Goal: Task Accomplishment & Management: Use online tool/utility

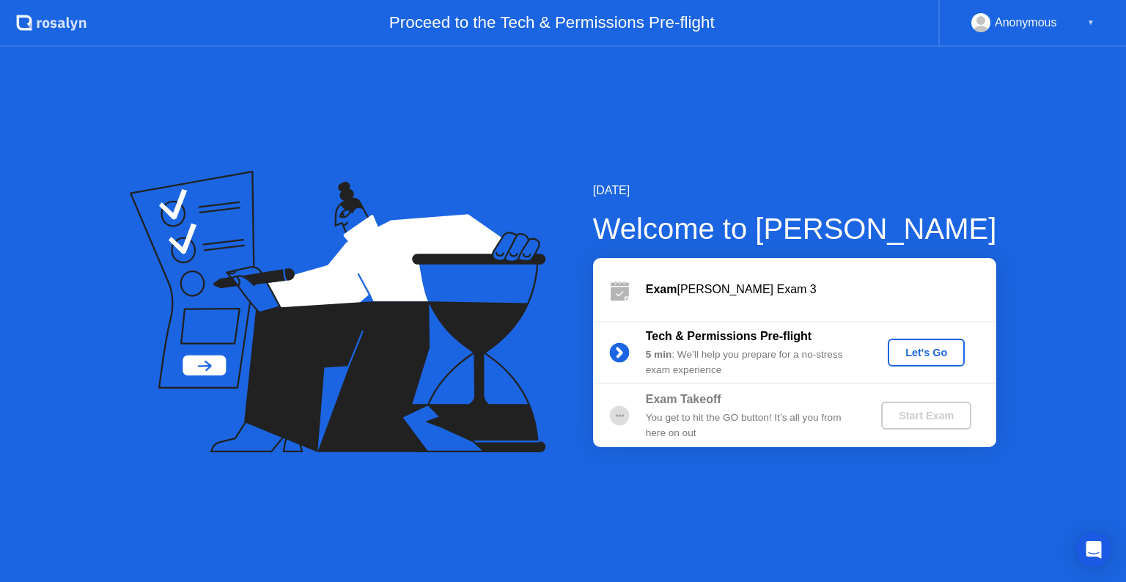
drag, startPoint x: 777, startPoint y: 304, endPoint x: 912, endPoint y: 355, distance: 144.3
click at [912, 355] on div "Exam [PERSON_NAME] Exam 3 Tech & Permissions Pre-flight 5 min : We’ll help you …" at bounding box center [794, 352] width 403 height 189
click at [912, 355] on div "Let's Go" at bounding box center [926, 353] width 65 height 12
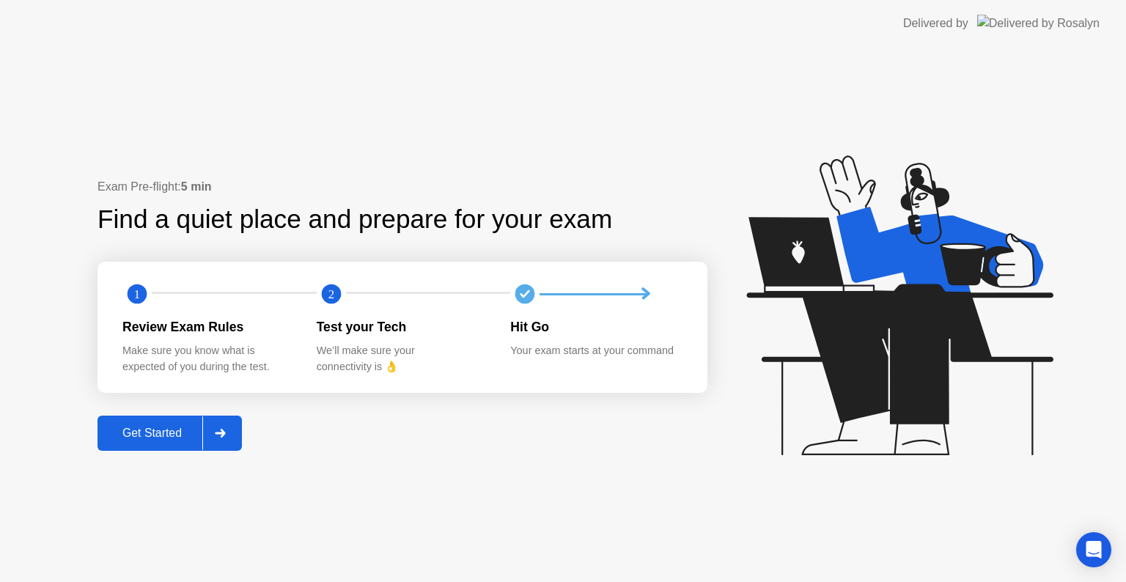
click at [159, 435] on div "Get Started" at bounding box center [152, 433] width 100 height 13
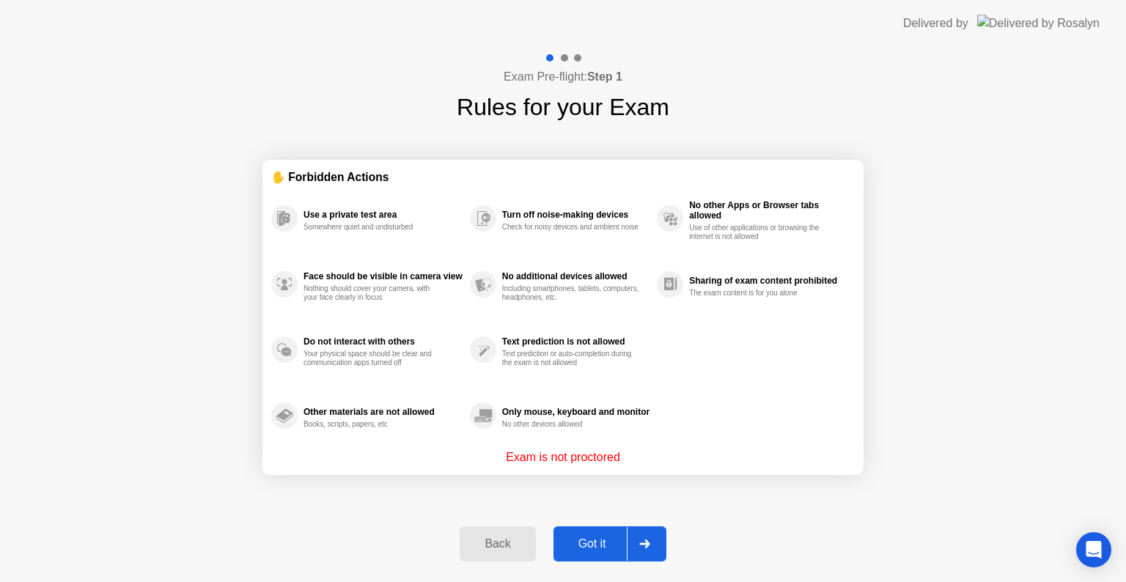
click at [611, 544] on div "Got it" at bounding box center [592, 543] width 69 height 13
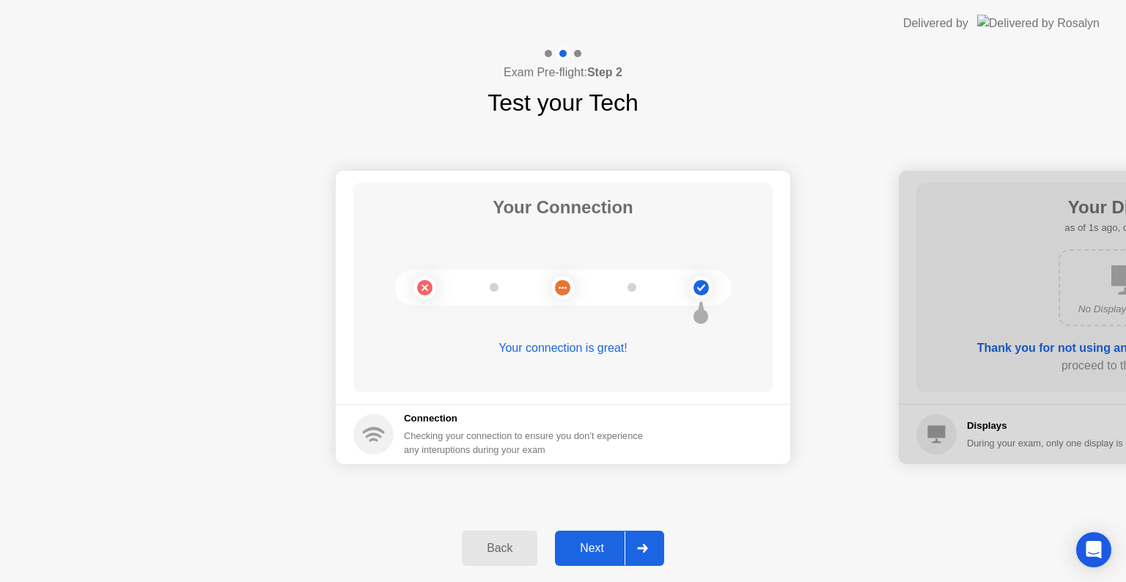
click at [592, 551] on div "Next" at bounding box center [591, 548] width 65 height 13
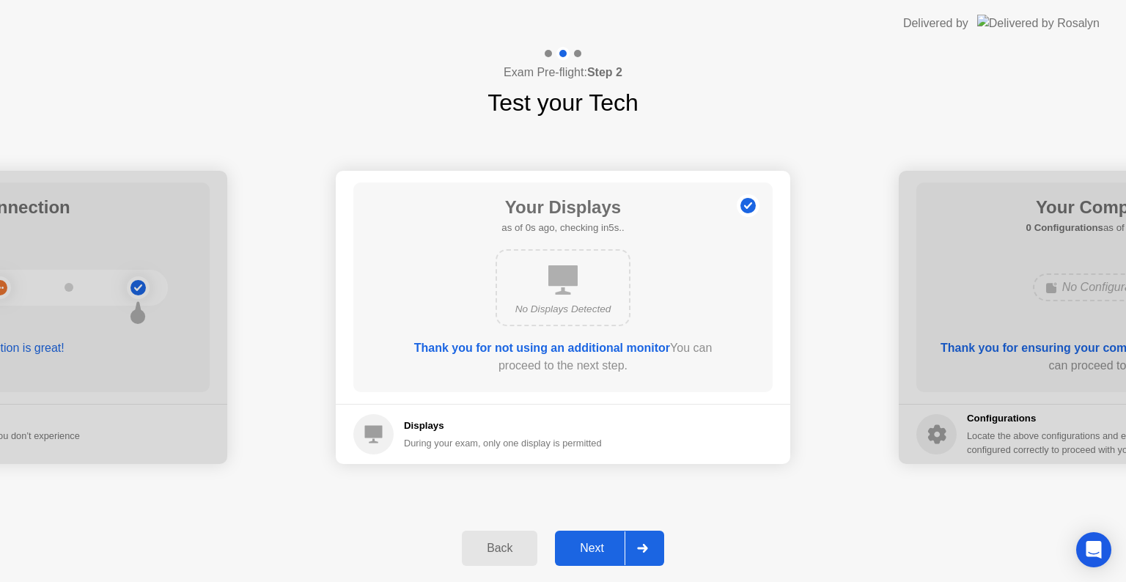
click at [592, 551] on div "Next" at bounding box center [591, 548] width 65 height 13
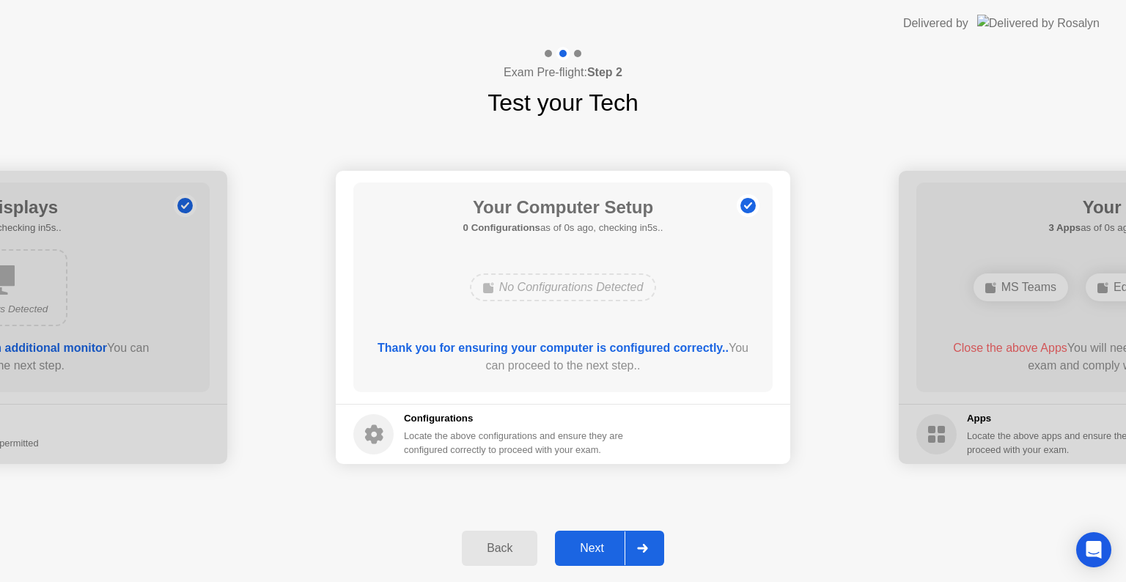
click at [592, 551] on div "Next" at bounding box center [591, 548] width 65 height 13
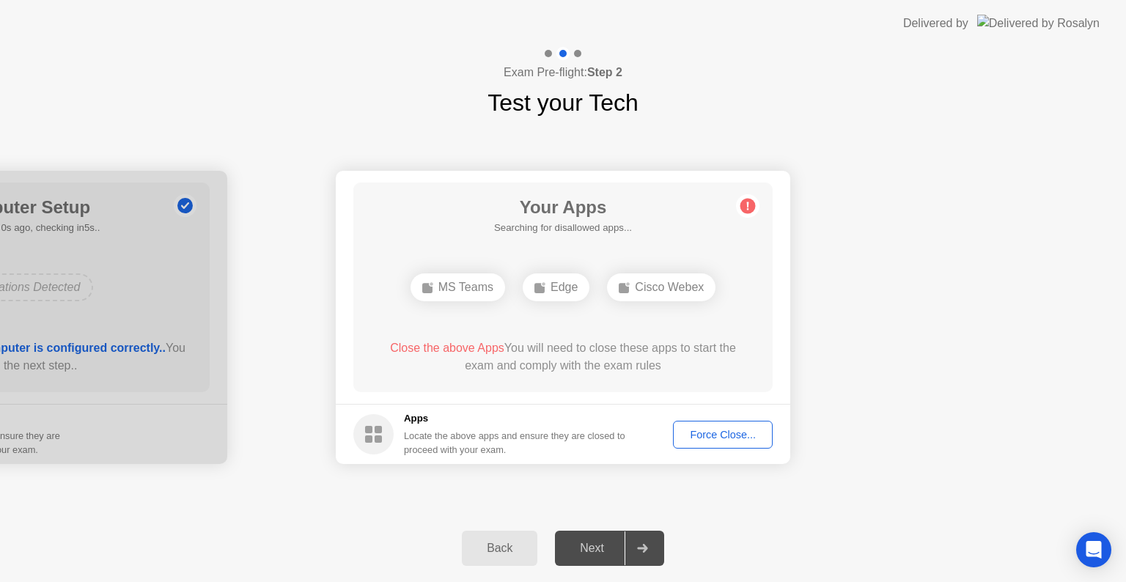
click at [592, 551] on div "Next" at bounding box center [591, 548] width 65 height 13
click at [597, 543] on div "Next" at bounding box center [591, 548] width 65 height 13
click at [723, 261] on div "Your Apps Searching for disallowed apps... MS Teams Edge Cisco Webex Close the …" at bounding box center [562, 288] width 419 height 210
click at [740, 433] on div "Force Close..." at bounding box center [722, 435] width 89 height 12
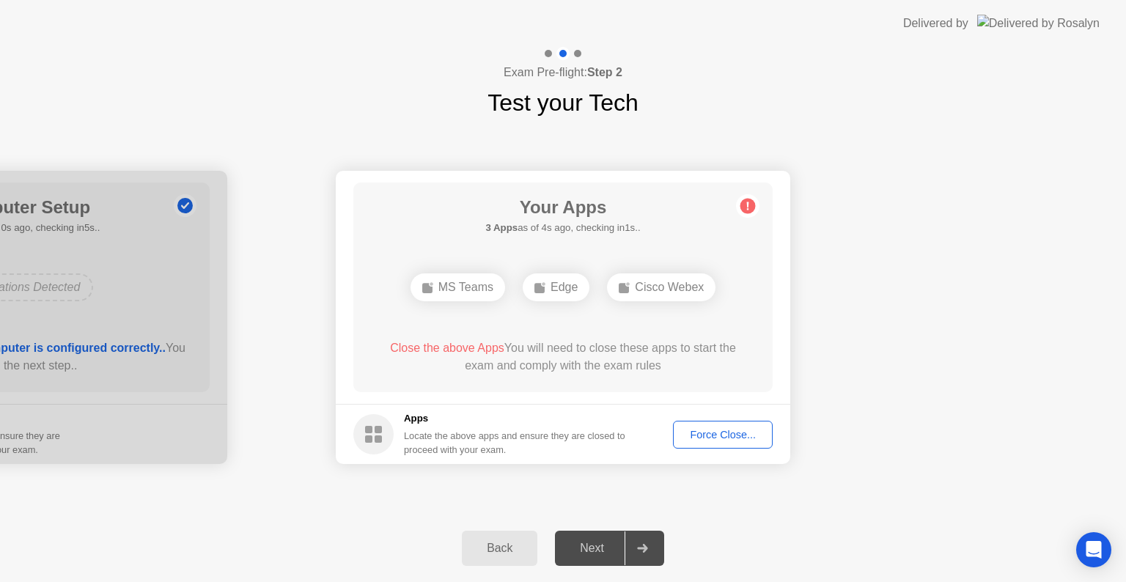
click at [710, 433] on div "Force Close..." at bounding box center [722, 435] width 89 height 12
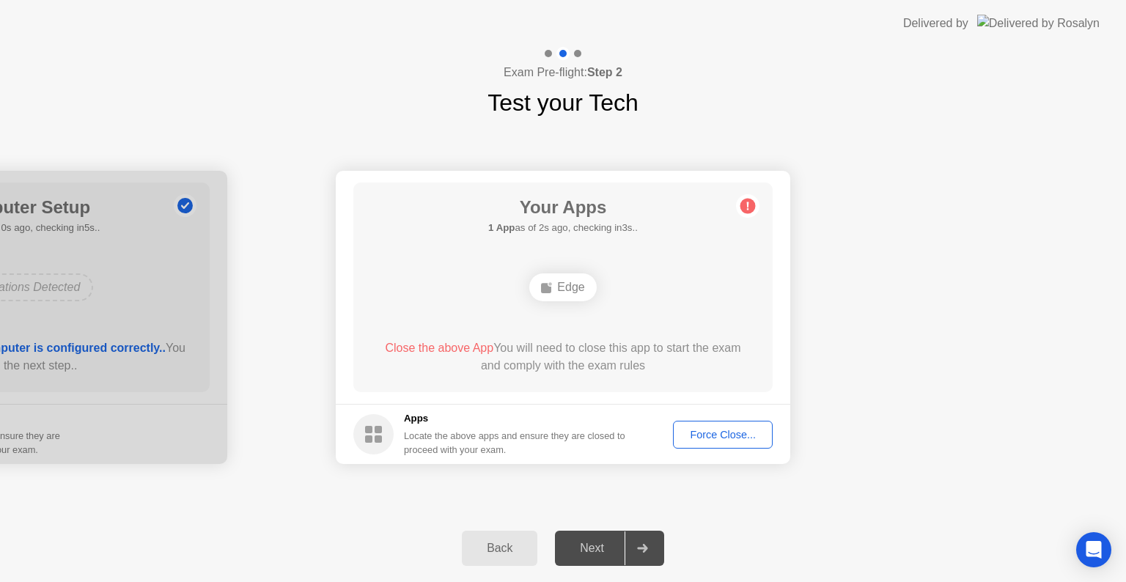
click at [718, 421] on button "Force Close..." at bounding box center [723, 435] width 100 height 28
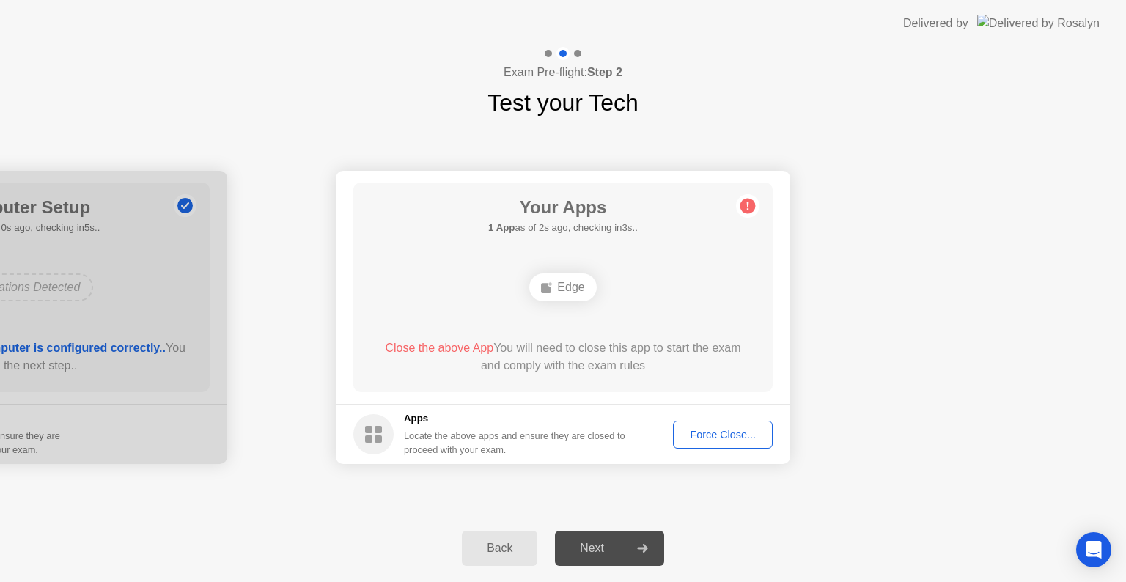
click at [595, 546] on div "Next" at bounding box center [591, 548] width 65 height 13
click at [599, 553] on div "Next" at bounding box center [591, 548] width 65 height 13
click at [736, 441] on div "Force Close..." at bounding box center [722, 435] width 89 height 12
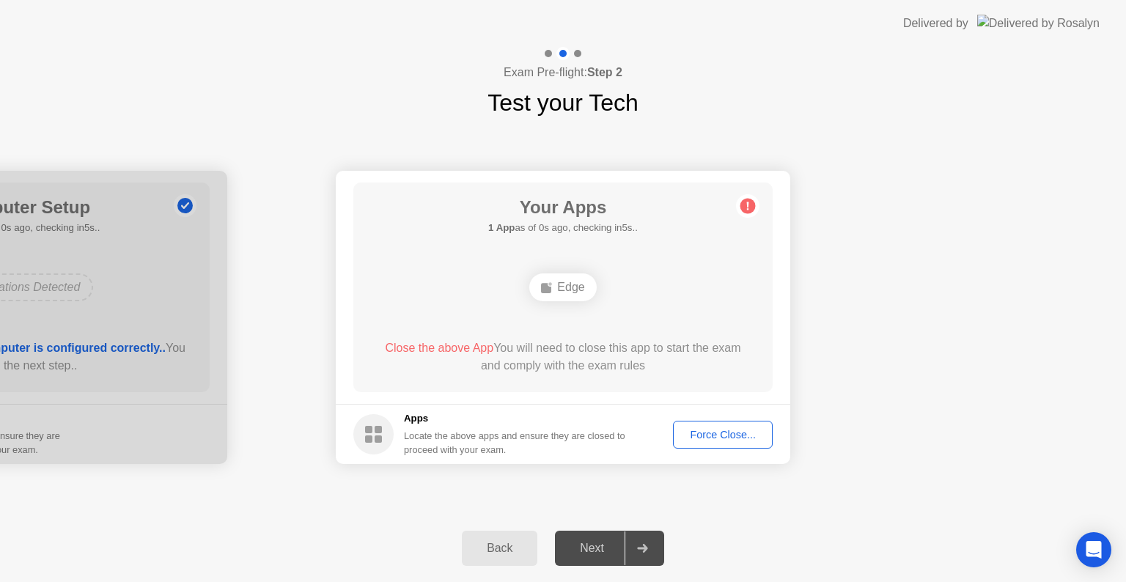
click at [592, 542] on div "Next" at bounding box center [591, 548] width 65 height 13
click at [576, 296] on div "Edge" at bounding box center [562, 287] width 67 height 28
click at [721, 432] on div "Force Close..." at bounding box center [722, 435] width 89 height 12
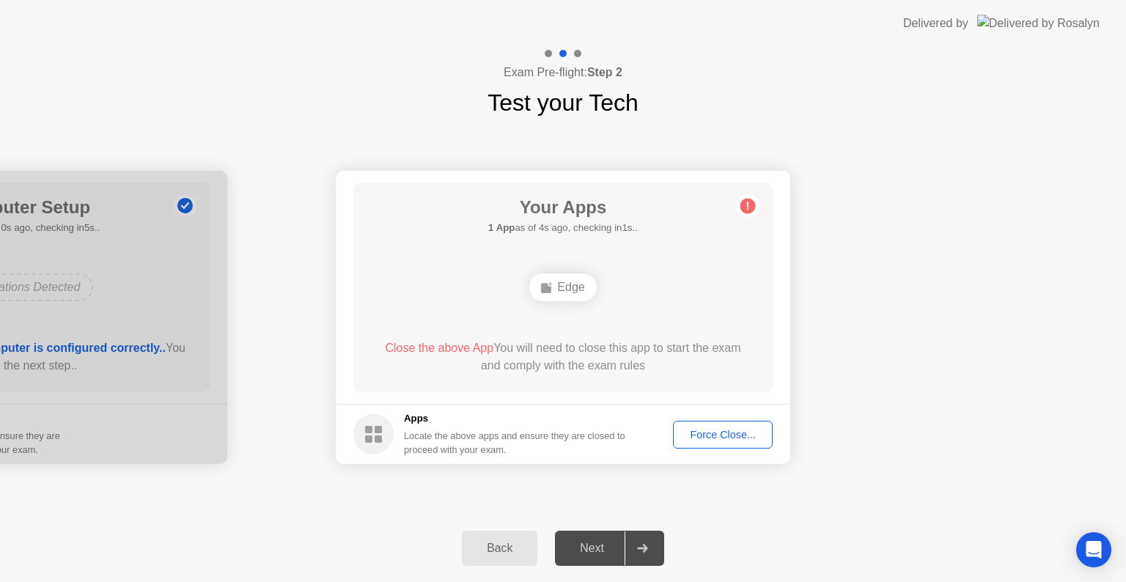
click at [549, 285] on ellipse at bounding box center [550, 284] width 4 height 4
